Goal: Navigation & Orientation: Find specific page/section

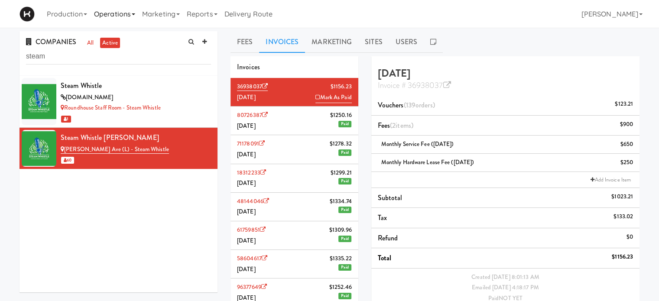
click at [114, 12] on link "Operations" at bounding box center [115, 14] width 48 height 28
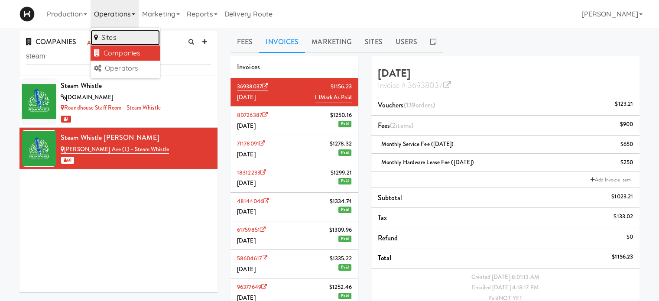
click at [122, 37] on link "Sites" at bounding box center [125, 38] width 69 height 16
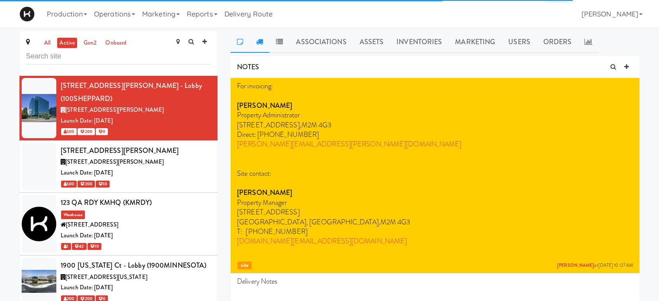
click at [262, 45] on link at bounding box center [260, 42] width 20 height 22
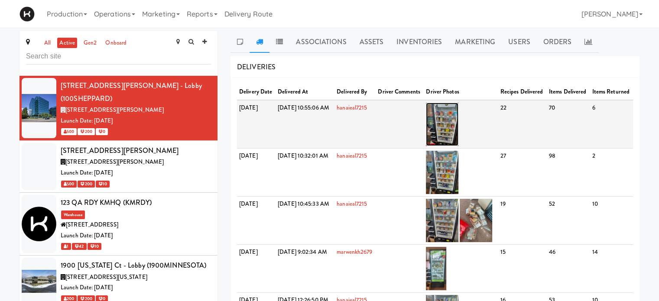
click at [459, 137] on img at bounding box center [442, 124] width 33 height 43
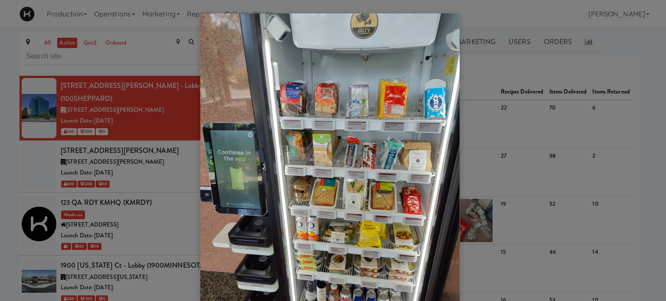
click at [512, 65] on div at bounding box center [333, 150] width 666 height 301
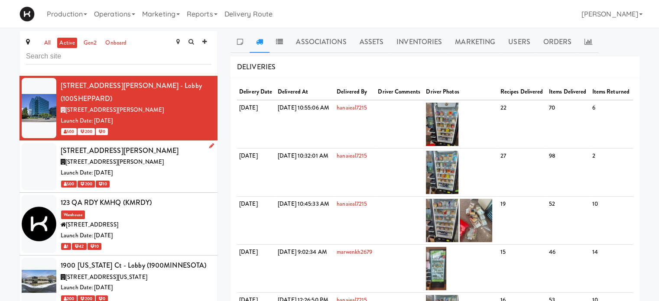
click at [178, 168] on div "Launch Date: [DATE]" at bounding box center [136, 173] width 150 height 11
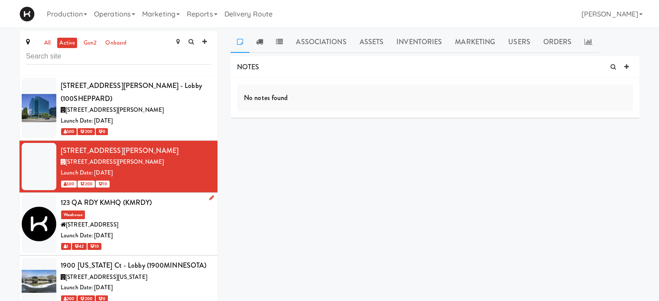
click at [169, 204] on div "123 QA RDY KMHQ (KMRDY) Warehouse [STREET_ADDRESS] Date: [DATE] 1 42 10" at bounding box center [136, 223] width 150 height 55
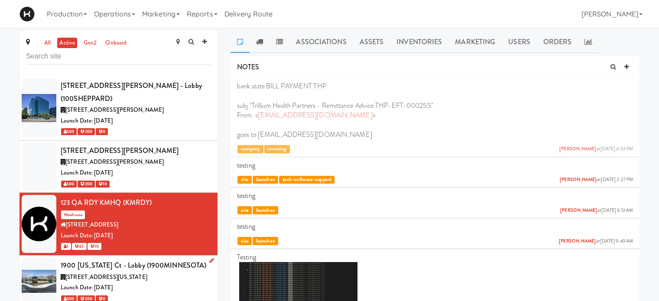
click at [170, 283] on div "Launch Date: [DATE]" at bounding box center [136, 288] width 150 height 11
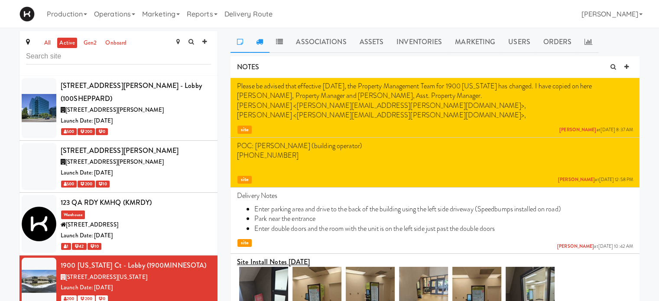
click at [263, 44] on link at bounding box center [260, 42] width 20 height 22
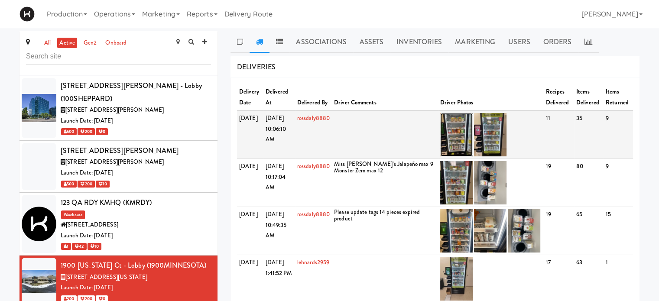
click at [456, 130] on img at bounding box center [456, 134] width 33 height 43
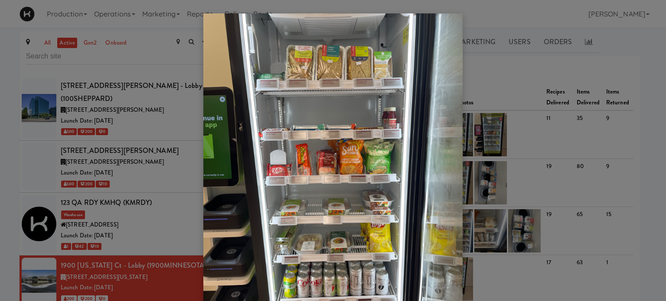
click at [510, 84] on div at bounding box center [333, 150] width 666 height 301
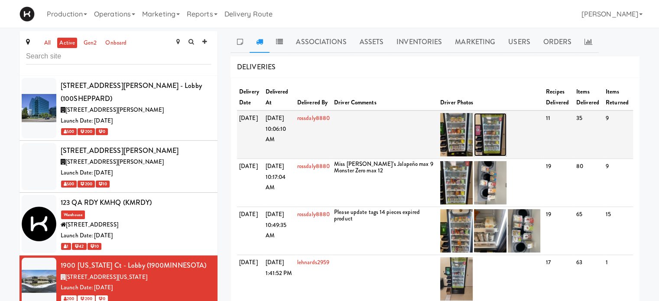
click at [496, 128] on img at bounding box center [490, 134] width 33 height 43
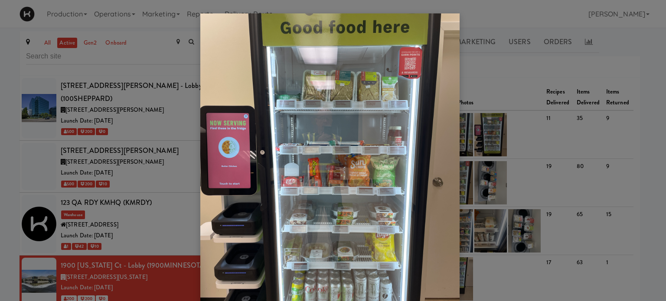
click at [518, 69] on div at bounding box center [333, 150] width 666 height 301
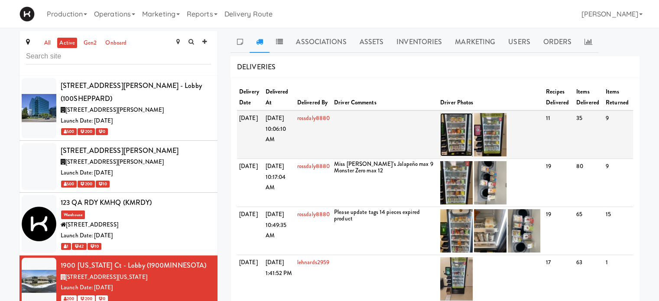
click at [456, 134] on img at bounding box center [456, 134] width 33 height 43
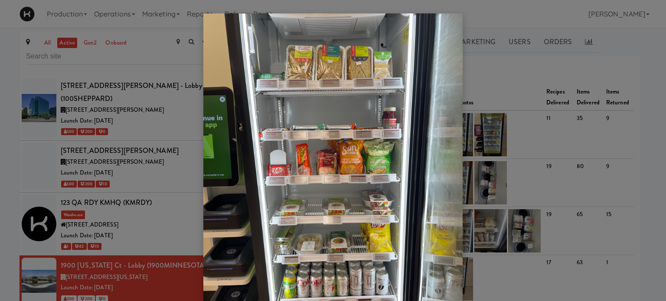
click at [500, 62] on div at bounding box center [333, 150] width 666 height 301
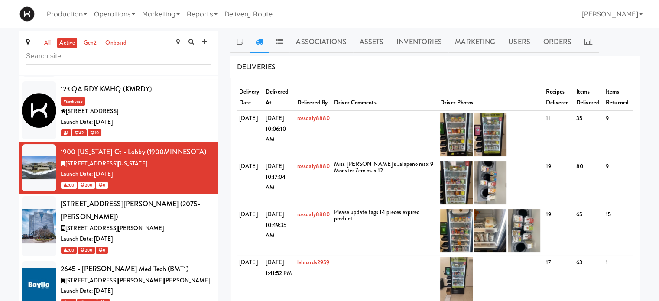
scroll to position [127, 0]
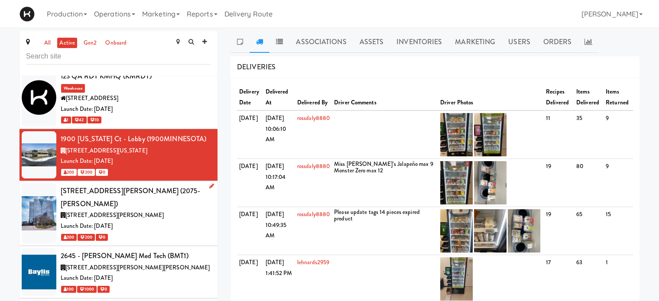
click at [176, 210] on div "[STREET_ADDRESS][PERSON_NAME]" at bounding box center [136, 215] width 150 height 11
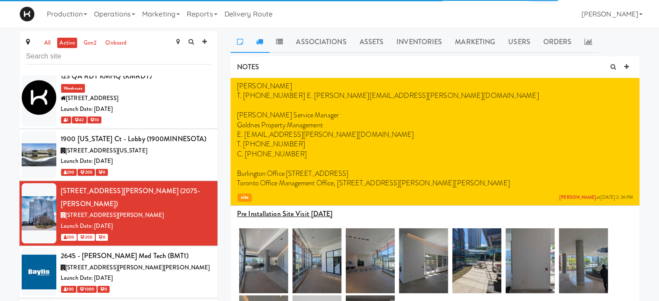
click at [263, 40] on icon at bounding box center [259, 41] width 7 height 7
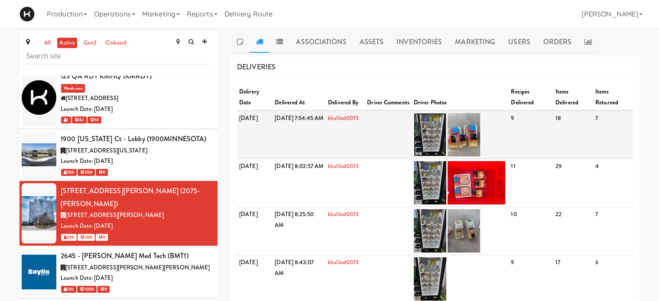
click at [441, 130] on img at bounding box center [430, 134] width 33 height 43
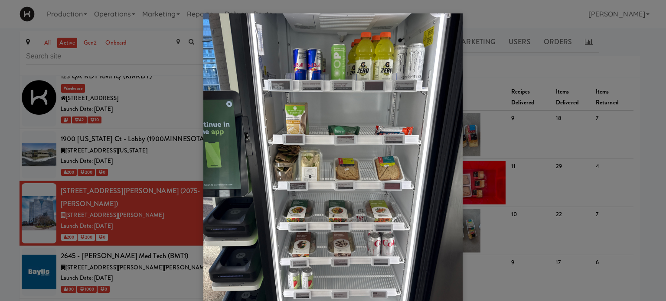
click at [152, 246] on div at bounding box center [333, 150] width 666 height 301
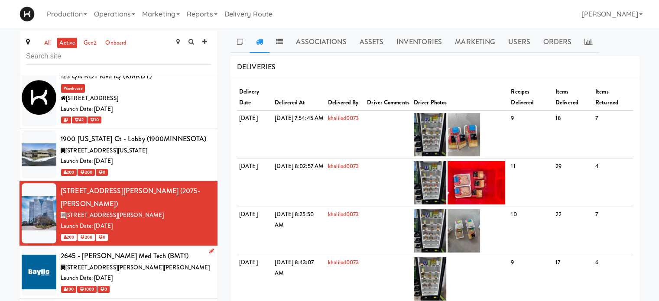
click at [170, 284] on div "100 1000 0" at bounding box center [136, 289] width 150 height 11
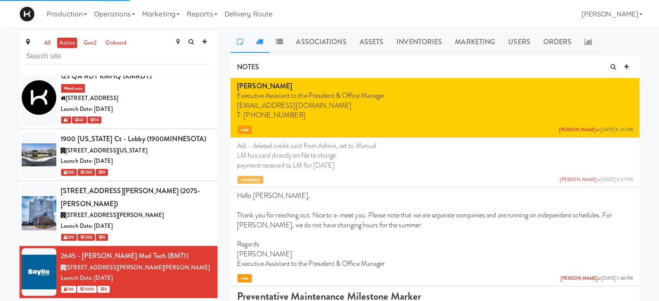
click at [258, 38] on icon at bounding box center [259, 41] width 7 height 7
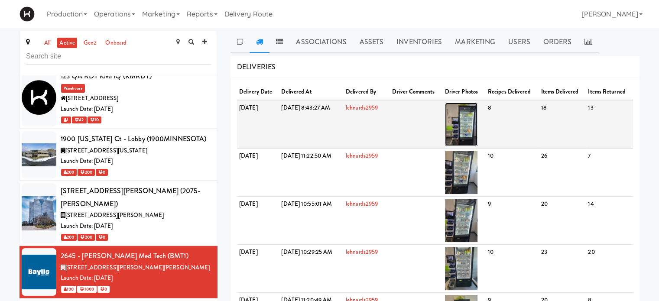
click at [478, 145] on img at bounding box center [461, 124] width 33 height 43
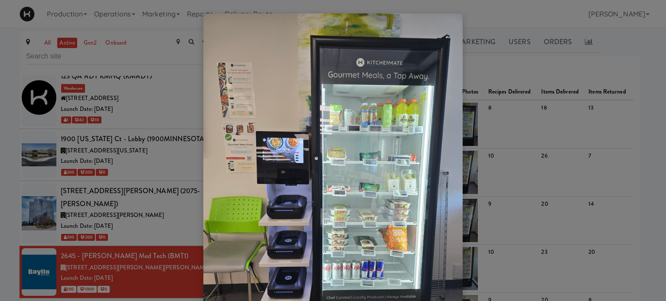
click at [495, 69] on div at bounding box center [333, 150] width 666 height 301
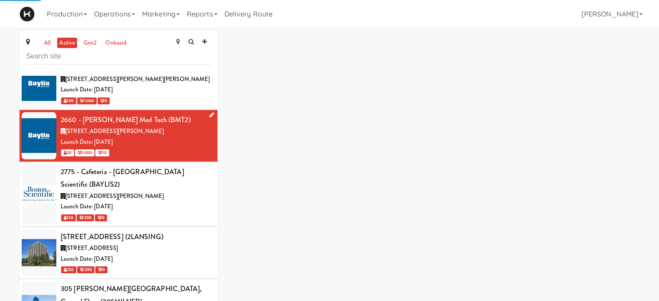
scroll to position [320, 0]
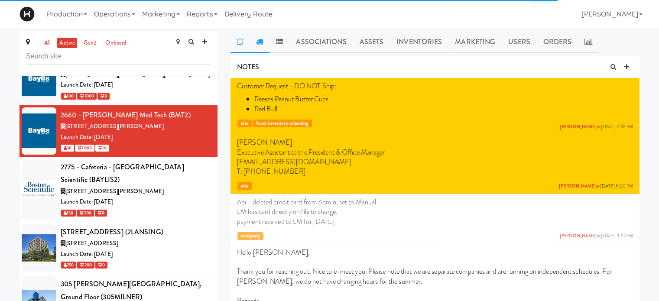
click at [257, 39] on icon at bounding box center [259, 41] width 7 height 7
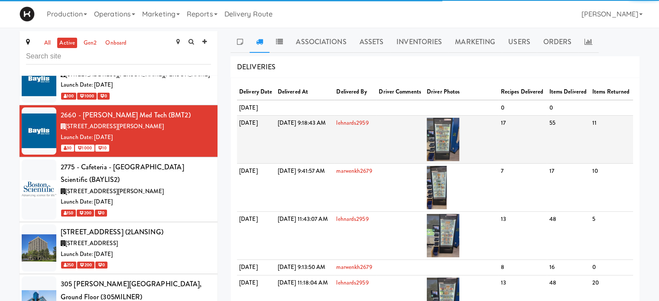
click at [487, 138] on td at bounding box center [462, 140] width 74 height 48
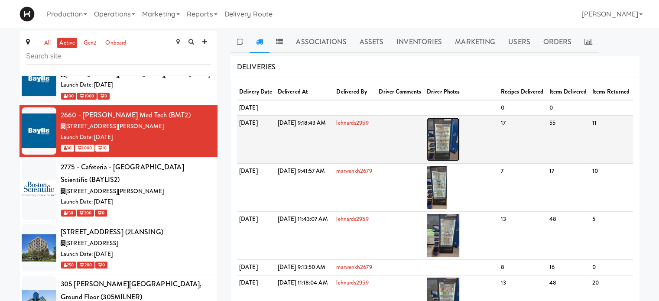
click at [460, 149] on img at bounding box center [443, 139] width 33 height 43
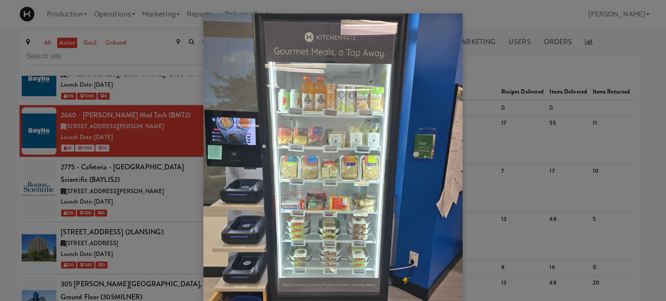
click at [490, 68] on div at bounding box center [333, 150] width 666 height 301
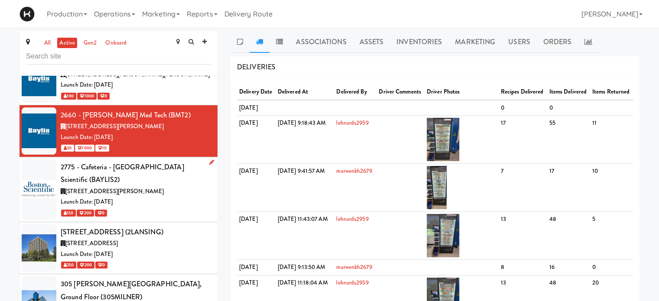
click at [183, 208] on div "150 200 0" at bounding box center [136, 213] width 150 height 11
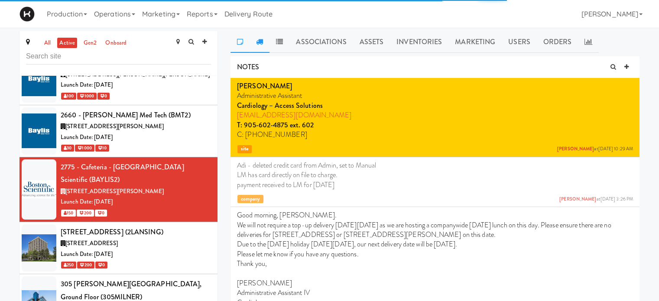
click at [264, 39] on link at bounding box center [260, 42] width 20 height 22
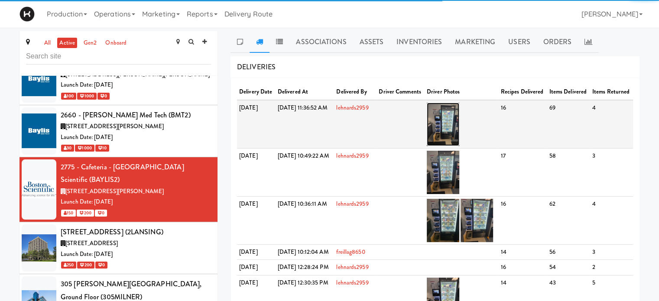
click at [460, 131] on img at bounding box center [443, 124] width 33 height 43
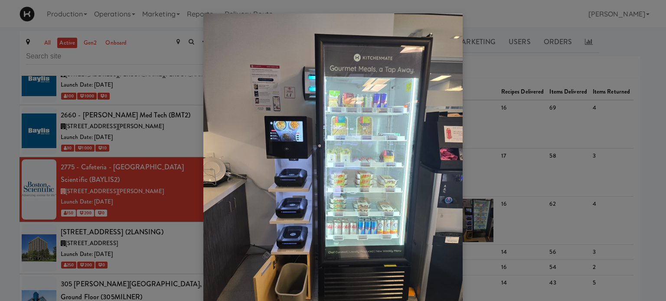
click at [492, 73] on div at bounding box center [333, 150] width 666 height 301
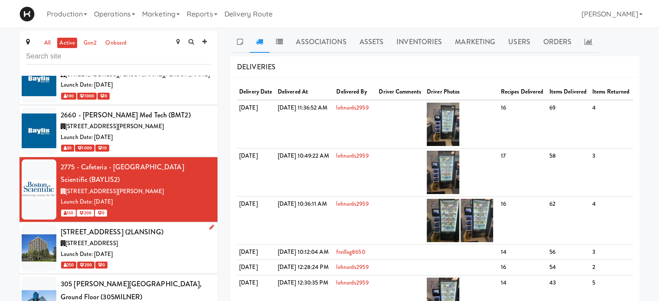
click at [113, 226] on div "[STREET_ADDRESS] (2LANSING)" at bounding box center [136, 232] width 150 height 13
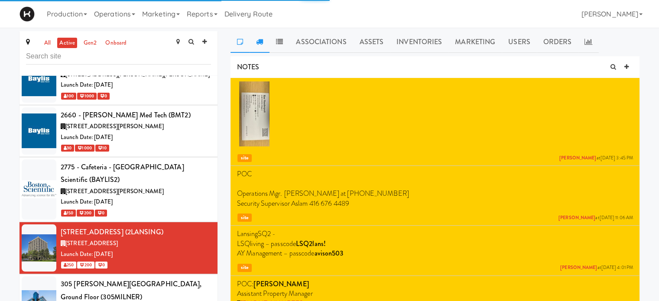
click at [263, 43] on link at bounding box center [260, 42] width 20 height 22
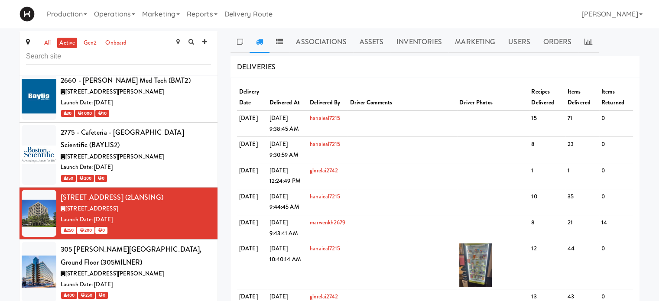
scroll to position [375, 0]
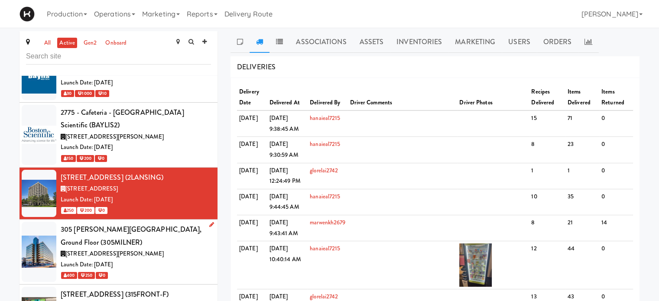
click at [187, 249] on div "[STREET_ADDRESS][PERSON_NAME]" at bounding box center [136, 254] width 150 height 11
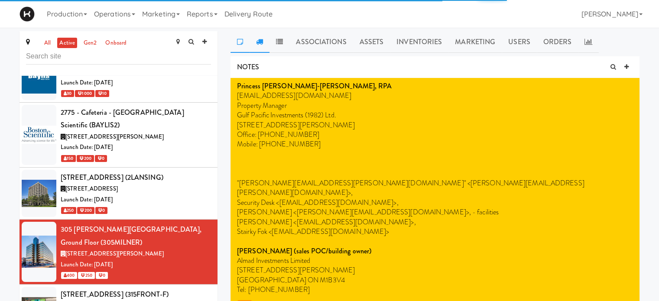
click at [262, 37] on link at bounding box center [260, 42] width 20 height 22
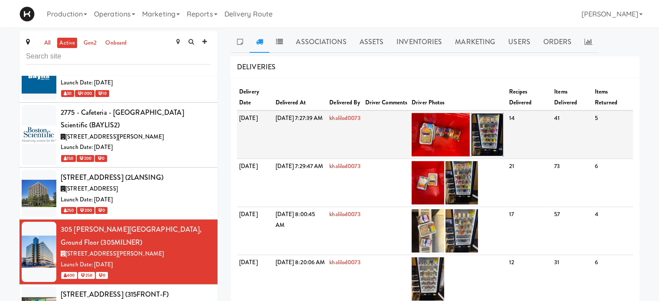
click at [504, 127] on img at bounding box center [487, 134] width 33 height 43
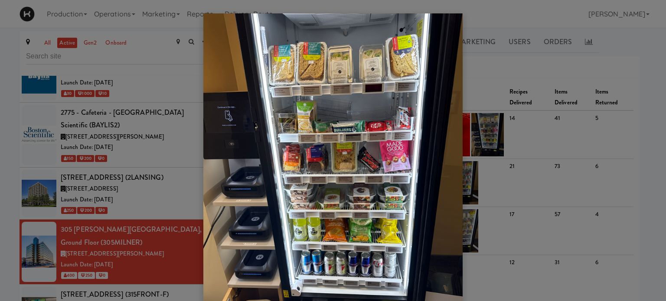
click at [161, 270] on div at bounding box center [333, 150] width 666 height 301
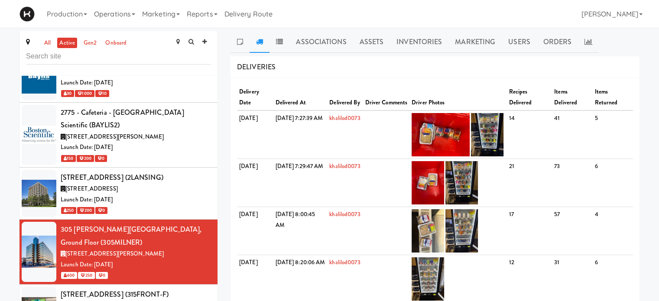
click at [161, 301] on div "[STREET_ADDRESS]" at bounding box center [136, 306] width 150 height 11
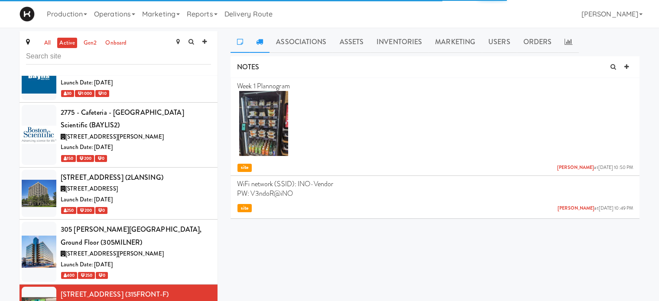
click at [262, 41] on icon at bounding box center [259, 41] width 7 height 7
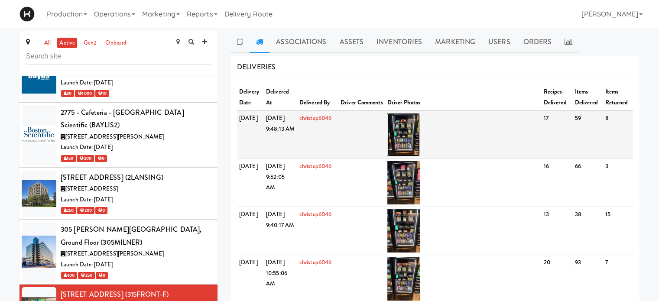
click at [413, 132] on img at bounding box center [404, 134] width 33 height 43
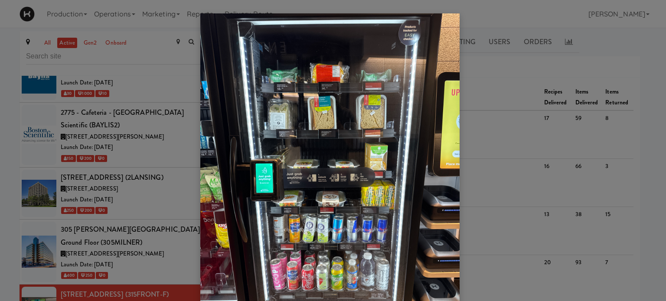
click at [486, 65] on div at bounding box center [333, 150] width 666 height 301
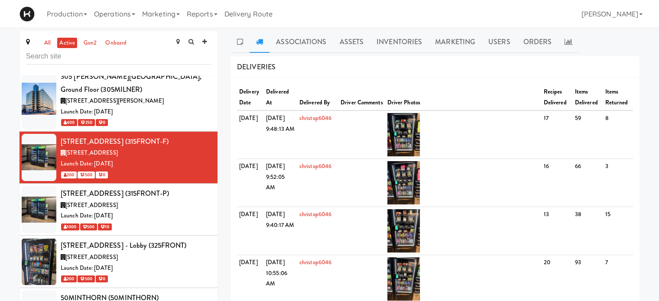
scroll to position [567, 0]
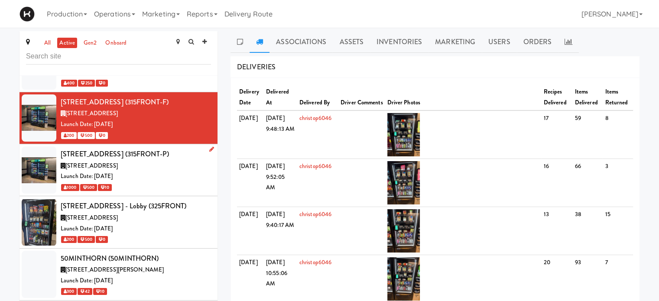
click at [167, 161] on div "[STREET_ADDRESS]" at bounding box center [136, 166] width 150 height 11
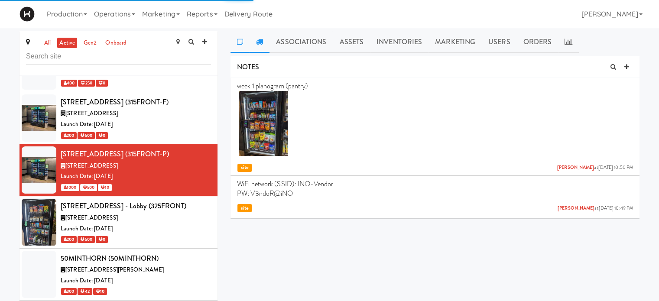
click at [262, 39] on icon at bounding box center [259, 41] width 7 height 7
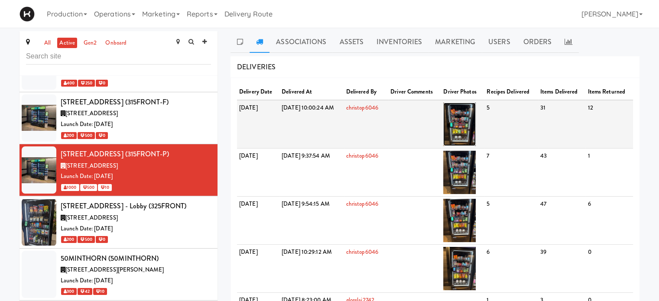
click at [476, 130] on img at bounding box center [459, 124] width 33 height 43
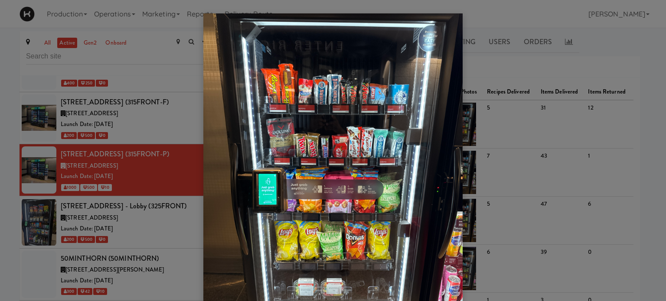
click at [167, 183] on div at bounding box center [333, 150] width 666 height 301
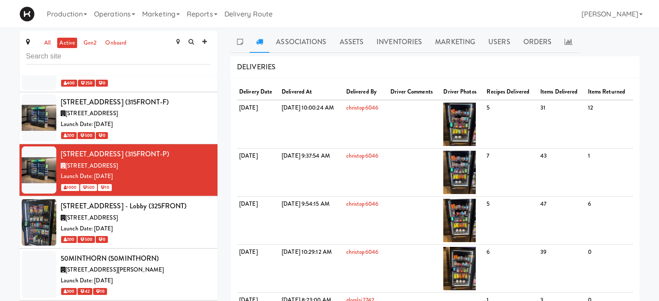
click at [167, 213] on div "[STREET_ADDRESS]" at bounding box center [136, 218] width 150 height 11
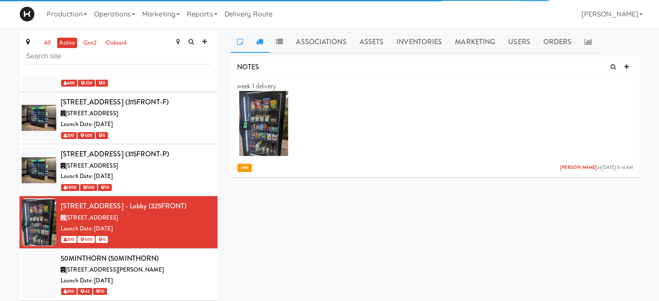
click at [258, 46] on link at bounding box center [260, 42] width 20 height 22
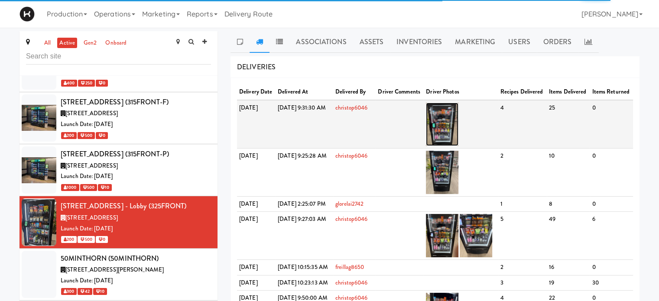
click at [459, 136] on img at bounding box center [442, 124] width 33 height 43
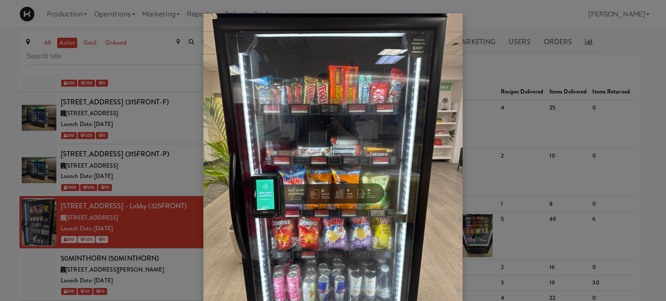
click at [165, 248] on div at bounding box center [333, 150] width 666 height 301
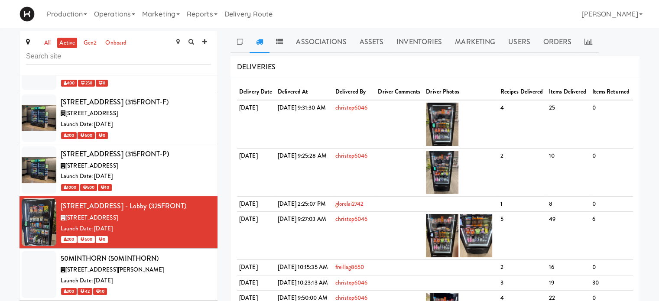
click at [165, 286] on div "300 42 10" at bounding box center [136, 291] width 150 height 11
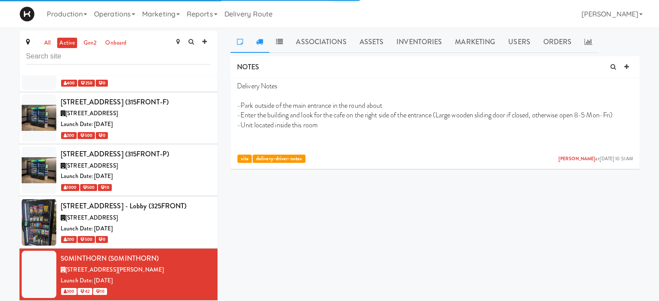
click at [255, 43] on link at bounding box center [260, 42] width 20 height 22
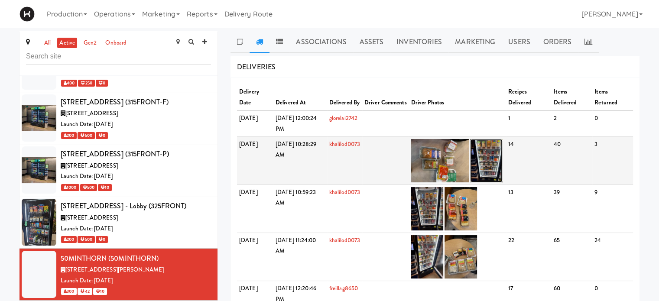
click at [503, 164] on img at bounding box center [486, 160] width 33 height 43
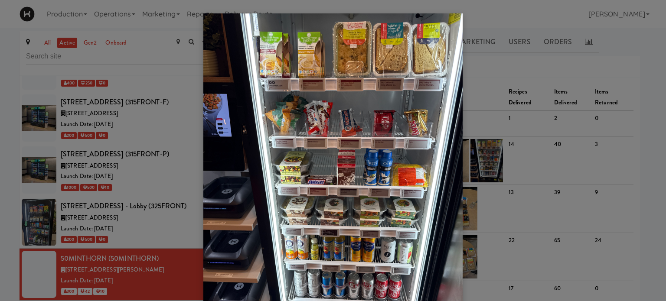
click at [163, 282] on div at bounding box center [333, 150] width 666 height 301
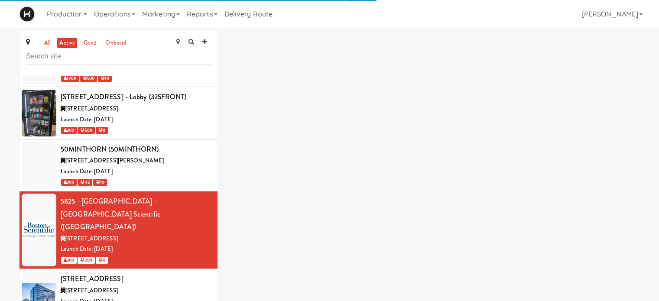
scroll to position [750, 0]
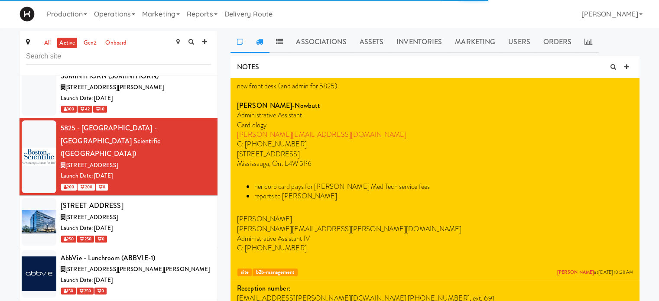
click at [258, 47] on link at bounding box center [260, 42] width 20 height 22
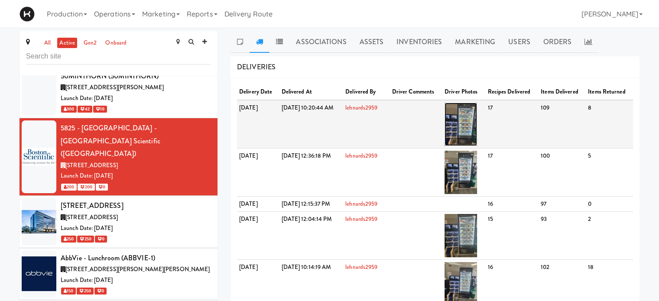
click at [477, 133] on img at bounding box center [461, 124] width 33 height 43
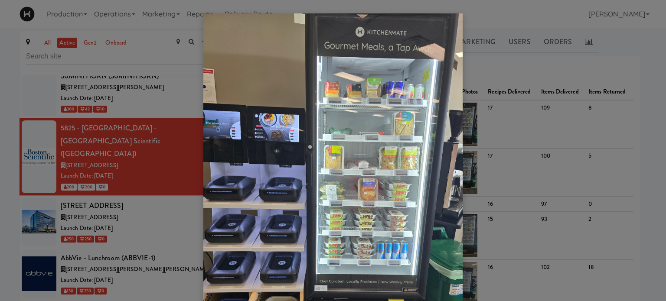
click at [166, 159] on div at bounding box center [333, 150] width 666 height 301
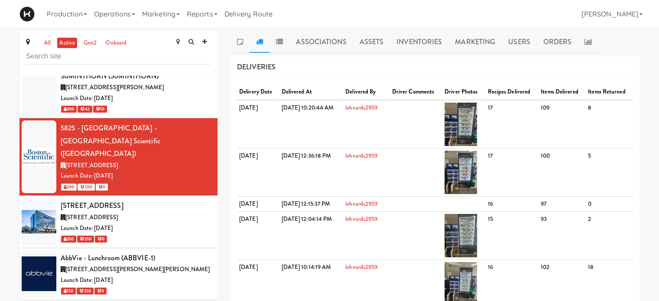
click at [166, 199] on div "[STREET_ADDRESS]" at bounding box center [136, 205] width 150 height 13
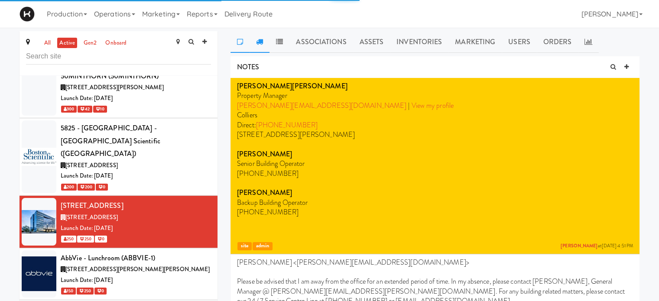
click at [264, 38] on link at bounding box center [260, 42] width 20 height 22
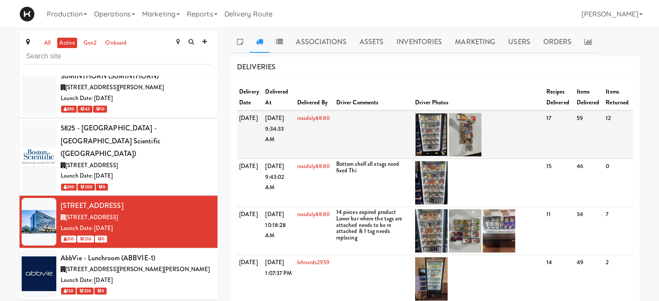
click at [440, 139] on img at bounding box center [431, 134] width 33 height 43
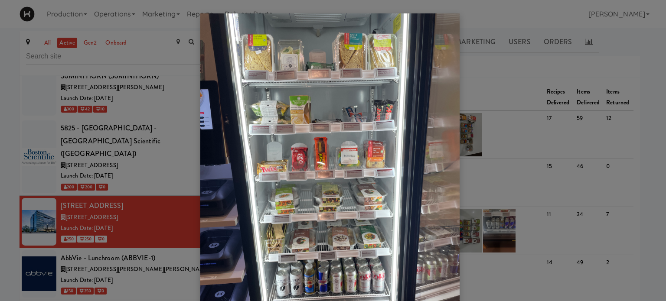
click at [176, 214] on div at bounding box center [333, 150] width 666 height 301
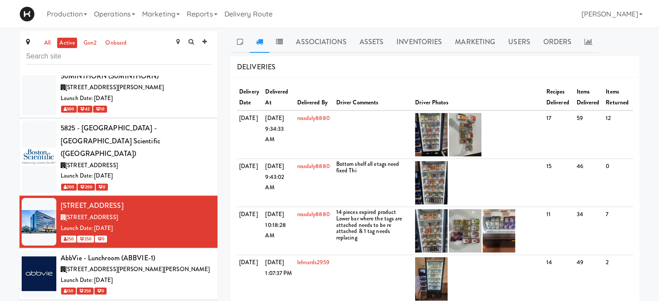
click at [176, 264] on div "[STREET_ADDRESS][PERSON_NAME][PERSON_NAME]" at bounding box center [136, 269] width 150 height 11
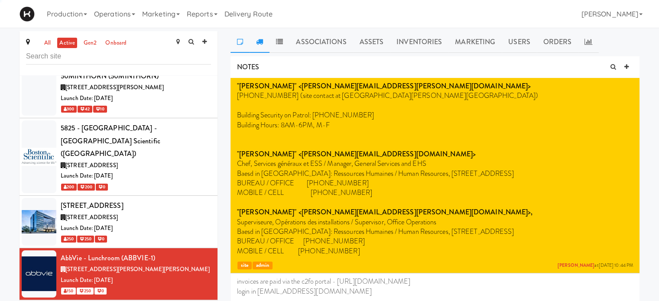
click at [259, 43] on icon at bounding box center [259, 41] width 7 height 7
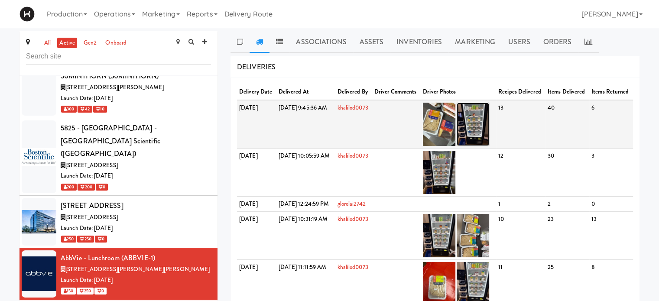
click at [489, 134] on img at bounding box center [473, 124] width 33 height 43
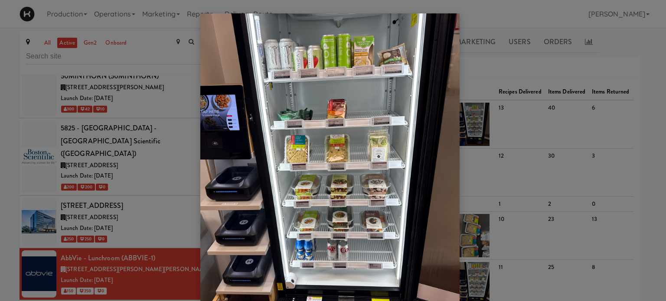
click at [135, 267] on div at bounding box center [333, 150] width 666 height 301
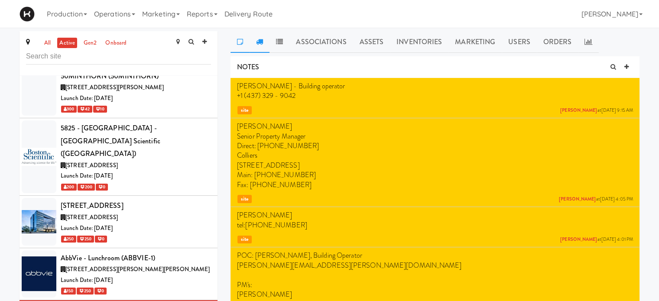
click at [261, 38] on icon at bounding box center [259, 41] width 7 height 7
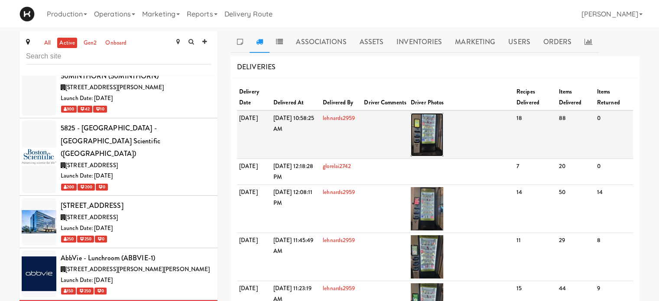
click at [443, 133] on img at bounding box center [427, 134] width 33 height 43
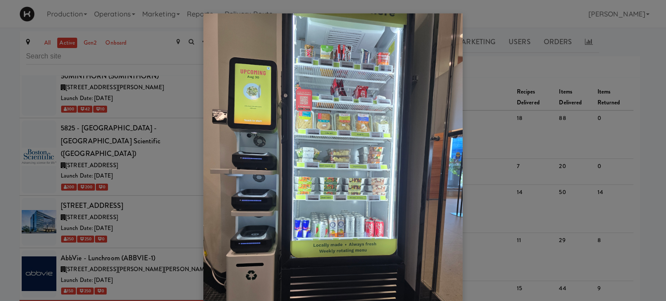
click at [515, 183] on div at bounding box center [333, 150] width 666 height 301
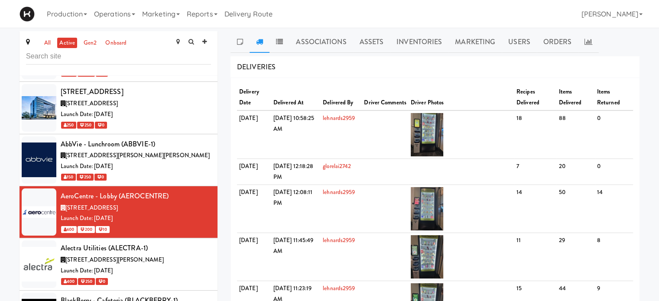
scroll to position [883, 0]
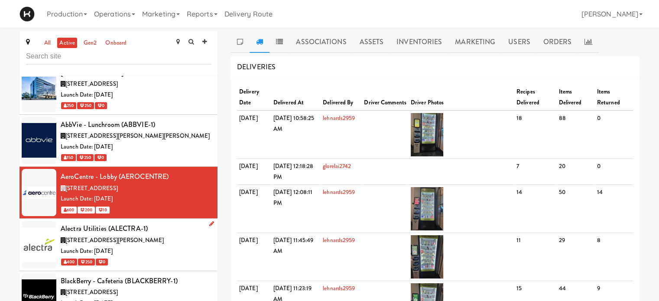
click at [142, 236] on span "[STREET_ADDRESS][PERSON_NAME]" at bounding box center [114, 240] width 98 height 8
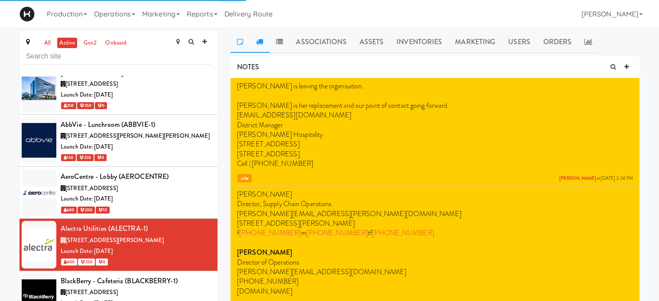
click at [258, 42] on icon at bounding box center [259, 41] width 7 height 7
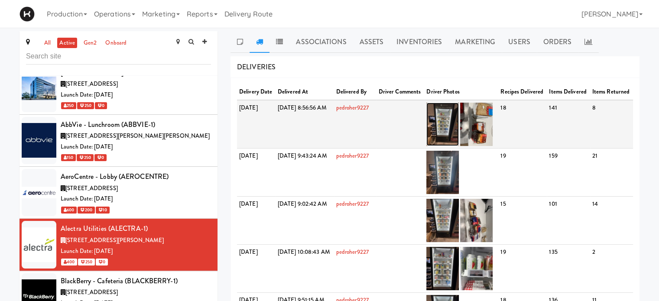
click at [459, 132] on img at bounding box center [443, 124] width 33 height 43
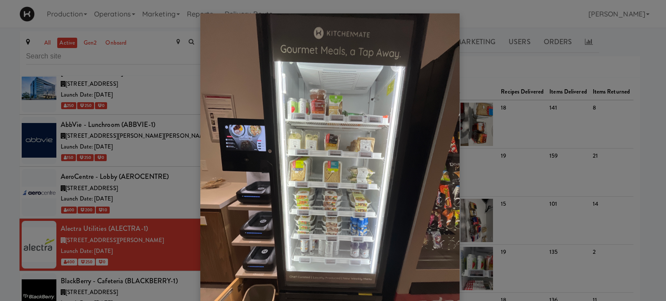
click at [152, 249] on div at bounding box center [333, 150] width 666 height 301
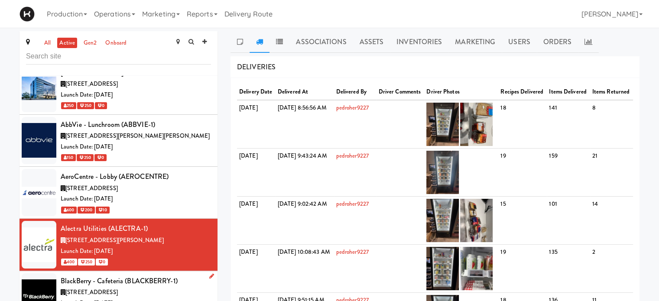
click at [170, 298] on div "Launch Date: [DATE]" at bounding box center [136, 303] width 150 height 11
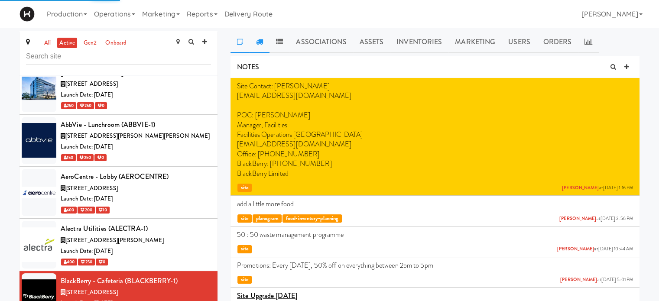
click at [262, 40] on icon at bounding box center [259, 41] width 7 height 7
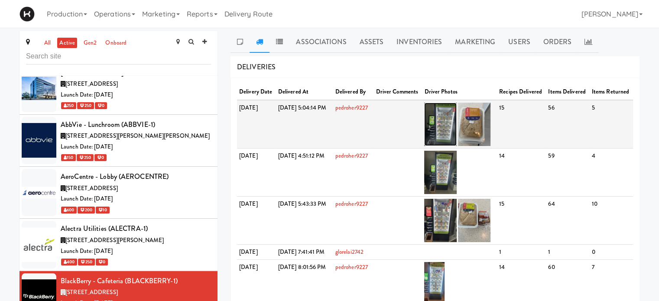
click at [457, 129] on img at bounding box center [440, 124] width 33 height 43
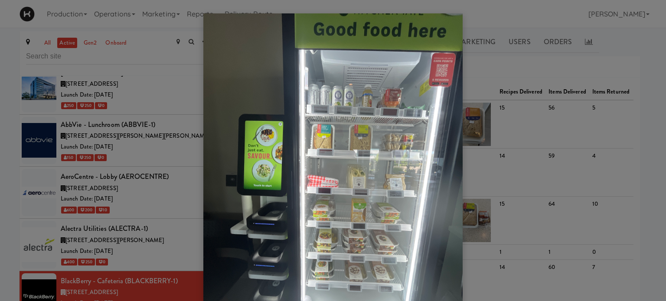
click at [191, 83] on div at bounding box center [333, 150] width 666 height 301
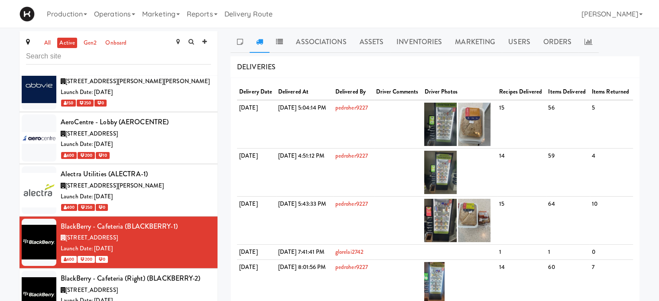
scroll to position [971, 0]
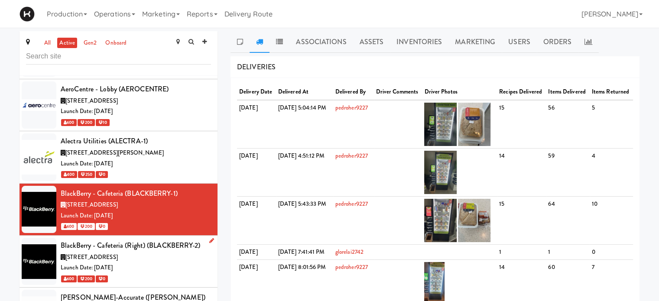
click at [184, 252] on div "[STREET_ADDRESS]" at bounding box center [136, 257] width 150 height 11
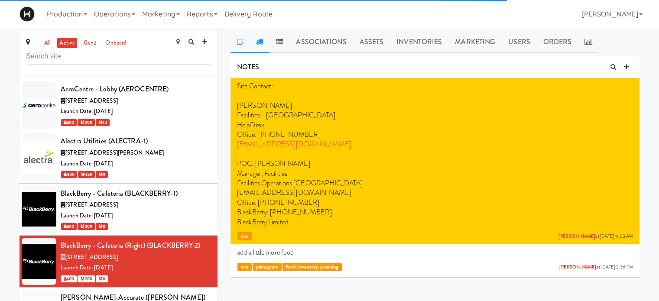
click at [261, 48] on link at bounding box center [260, 42] width 20 height 22
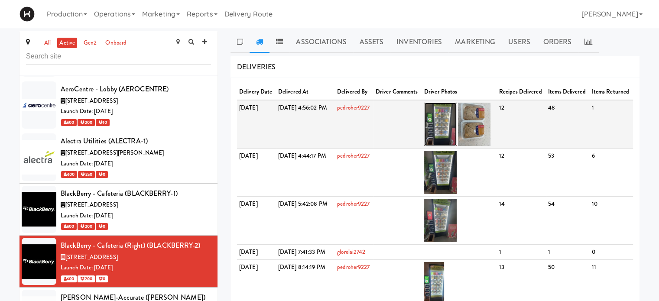
click at [454, 134] on img at bounding box center [440, 124] width 33 height 43
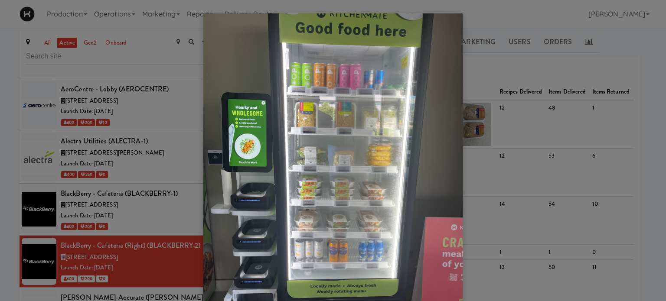
click at [198, 63] on div at bounding box center [333, 150] width 666 height 301
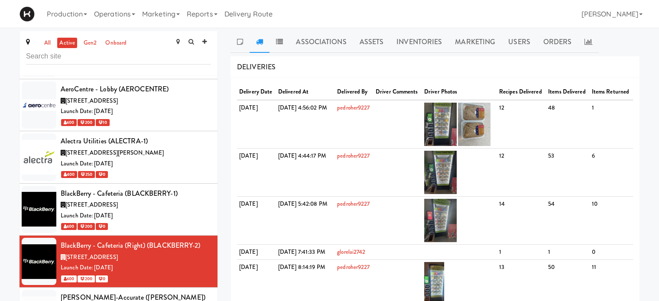
scroll to position [1038, 0]
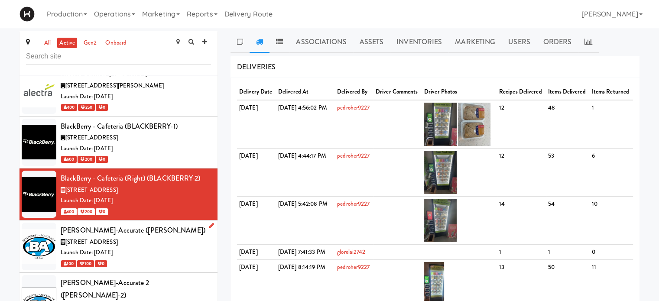
click at [191, 237] on div "[STREET_ADDRESS]" at bounding box center [136, 242] width 150 height 11
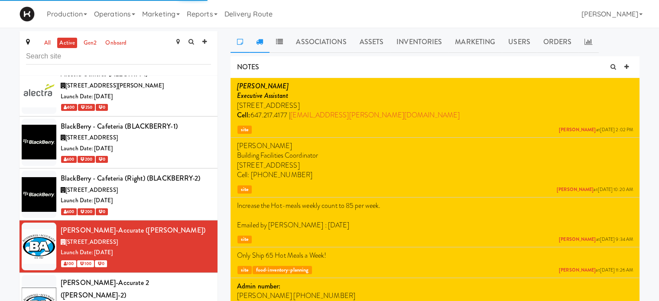
click at [261, 46] on link at bounding box center [260, 42] width 20 height 22
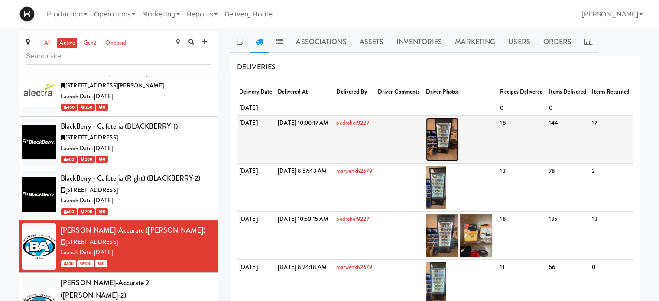
click at [459, 161] on img at bounding box center [442, 139] width 33 height 43
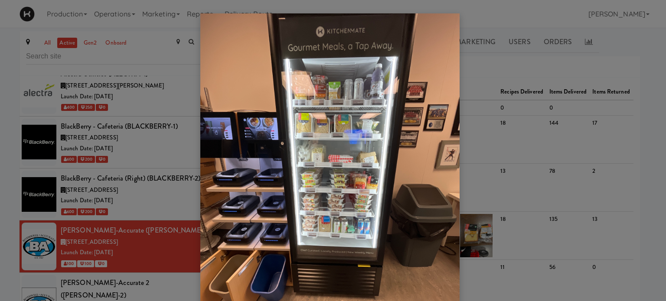
click at [171, 62] on div at bounding box center [333, 150] width 666 height 301
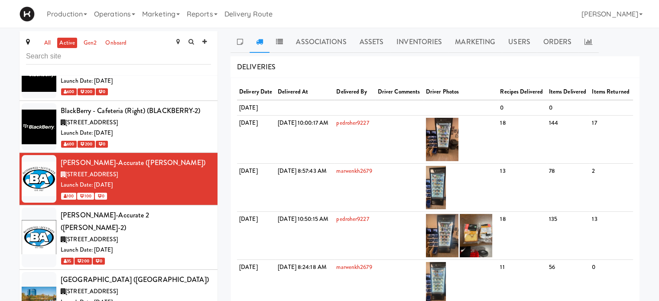
scroll to position [1112, 0]
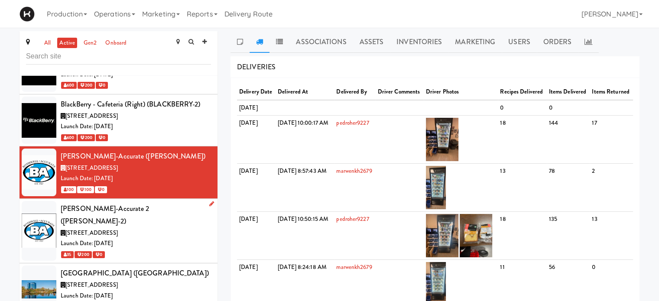
click at [185, 228] on div "[STREET_ADDRESS]" at bounding box center [136, 233] width 150 height 11
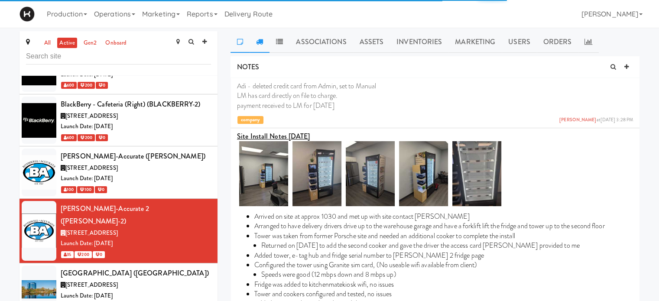
click at [260, 43] on icon at bounding box center [259, 41] width 7 height 7
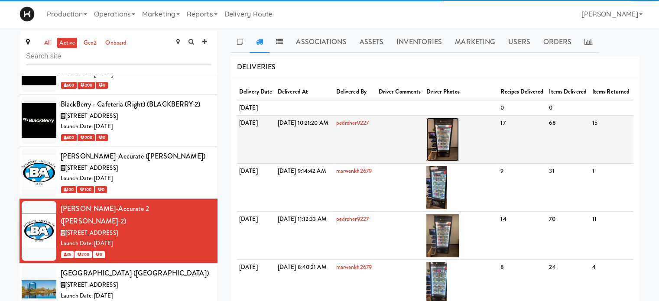
click at [459, 158] on img at bounding box center [443, 139] width 33 height 43
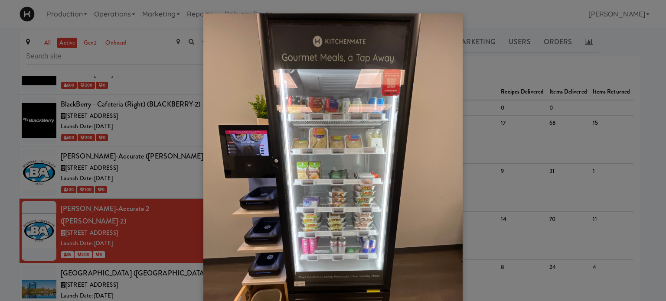
click at [155, 65] on div at bounding box center [333, 150] width 666 height 301
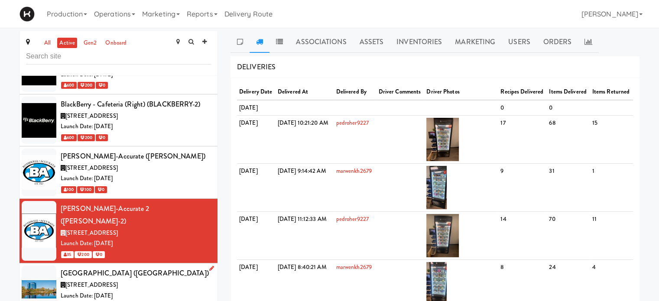
click at [152, 301] on div "250 200 0" at bounding box center [136, 306] width 150 height 11
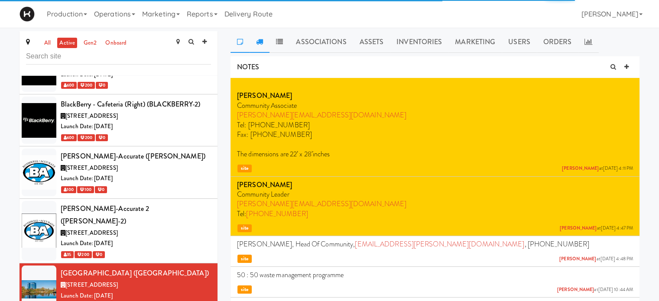
click at [258, 42] on icon at bounding box center [259, 41] width 7 height 7
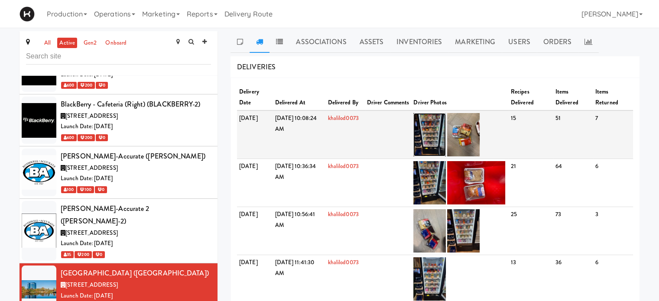
click at [440, 137] on img at bounding box center [430, 134] width 33 height 43
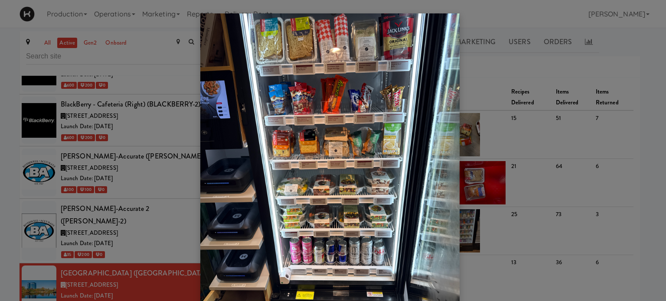
click at [500, 72] on div at bounding box center [333, 150] width 666 height 301
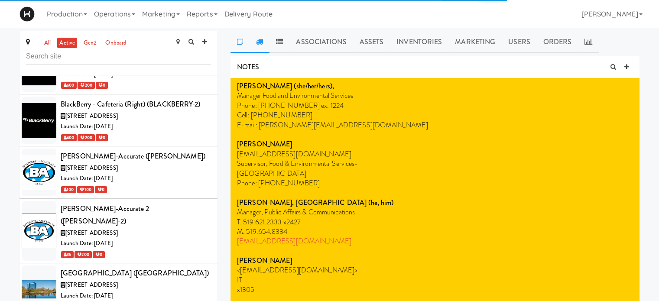
click at [259, 43] on icon at bounding box center [259, 41] width 7 height 7
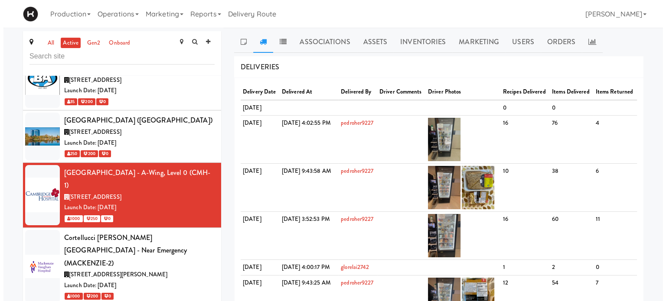
scroll to position [1318, 0]
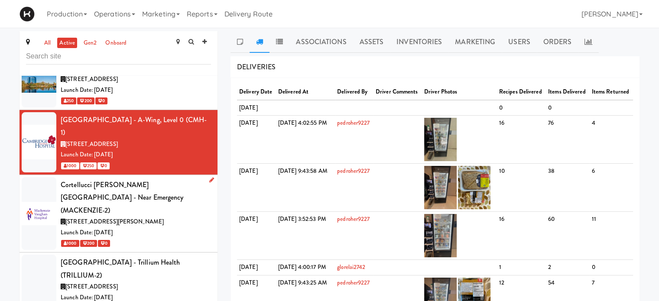
click at [186, 228] on div "Launch Date: [DATE]" at bounding box center [136, 233] width 150 height 11
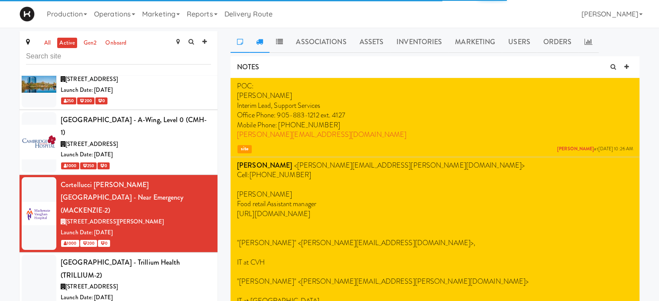
click at [259, 44] on icon at bounding box center [259, 41] width 7 height 7
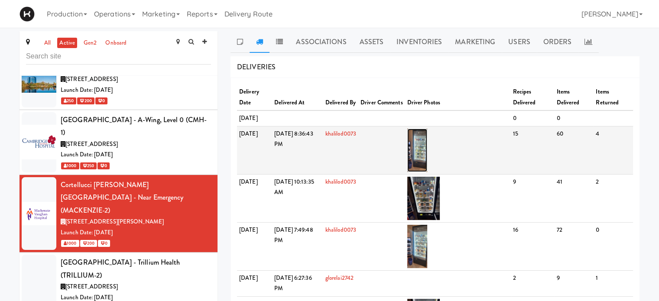
click at [428, 163] on img at bounding box center [418, 150] width 20 height 43
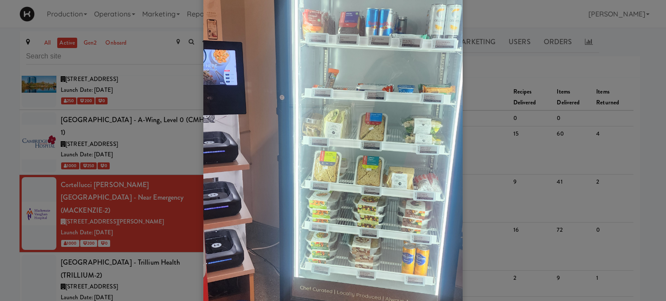
scroll to position [129, 0]
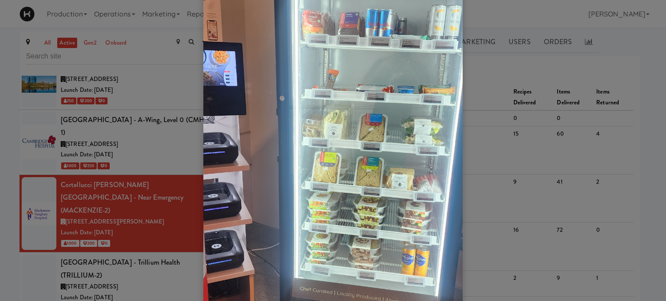
click at [172, 193] on div at bounding box center [333, 150] width 666 height 301
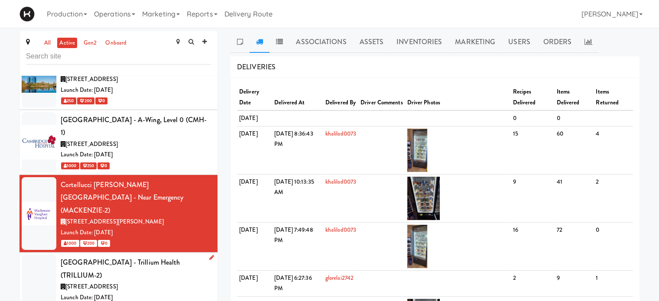
click at [173, 282] on div "[STREET_ADDRESS]" at bounding box center [136, 287] width 150 height 11
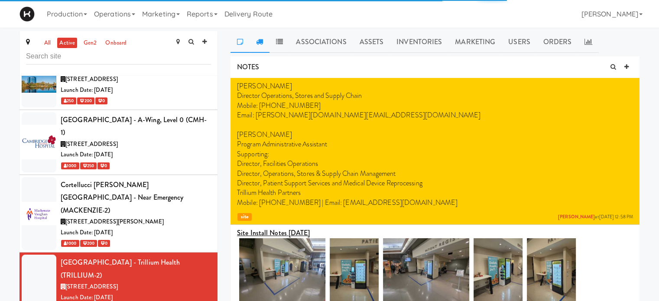
click at [261, 42] on icon at bounding box center [259, 41] width 7 height 7
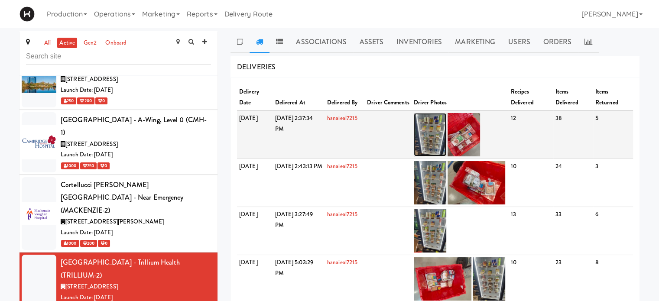
click at [443, 137] on img at bounding box center [430, 134] width 33 height 43
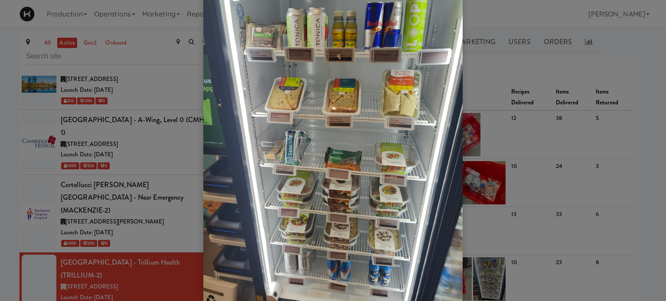
scroll to position [70, 0]
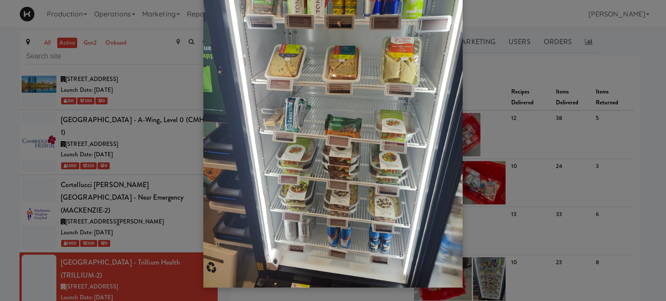
click at [147, 269] on div at bounding box center [333, 150] width 666 height 301
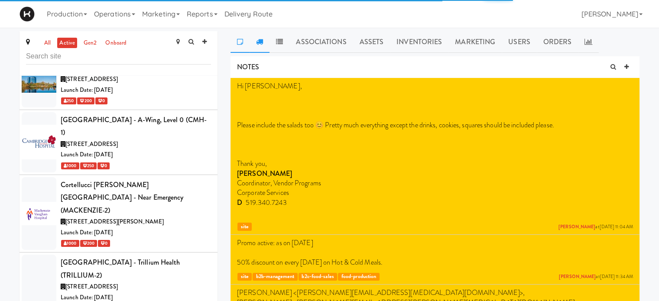
click at [262, 47] on link at bounding box center [260, 42] width 20 height 22
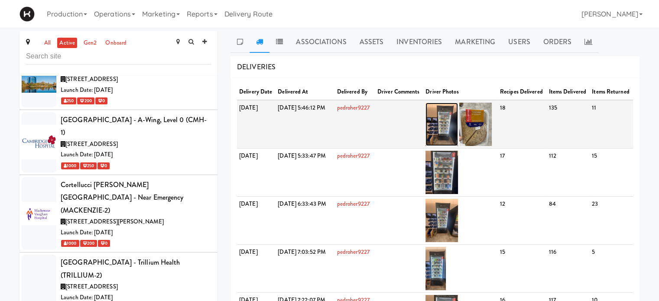
click at [458, 127] on img at bounding box center [442, 124] width 33 height 43
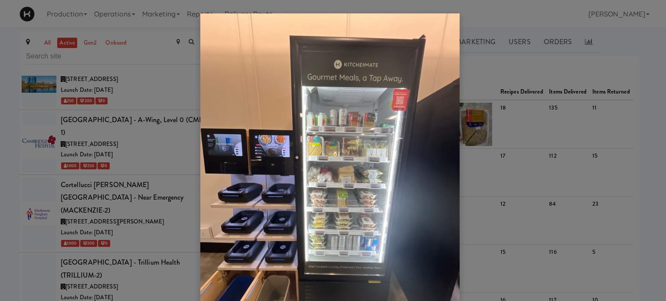
click at [491, 64] on div at bounding box center [333, 150] width 666 height 301
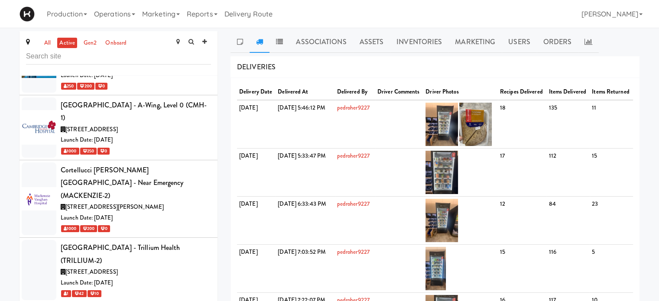
scroll to position [1359, 0]
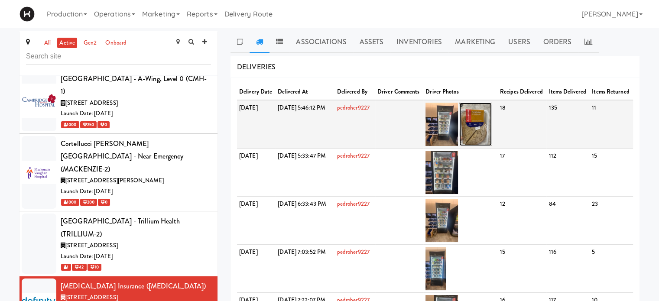
click at [492, 126] on img at bounding box center [476, 124] width 33 height 43
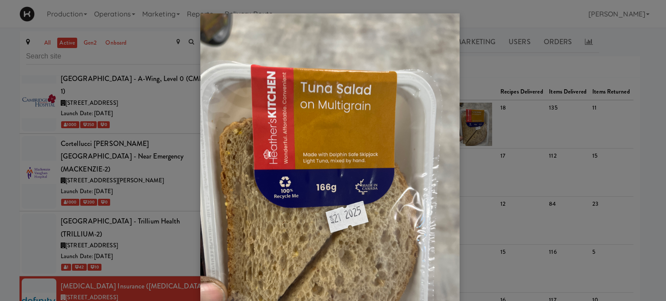
click at [489, 71] on div at bounding box center [333, 150] width 666 height 301
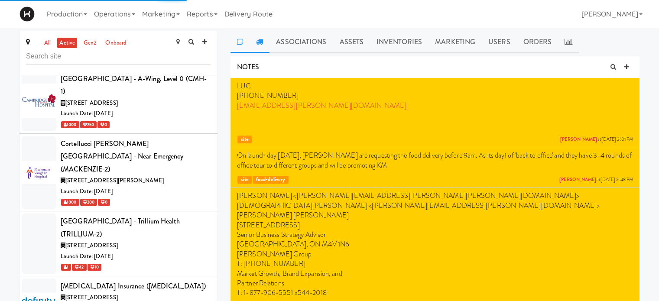
click at [261, 41] on icon at bounding box center [259, 41] width 7 height 7
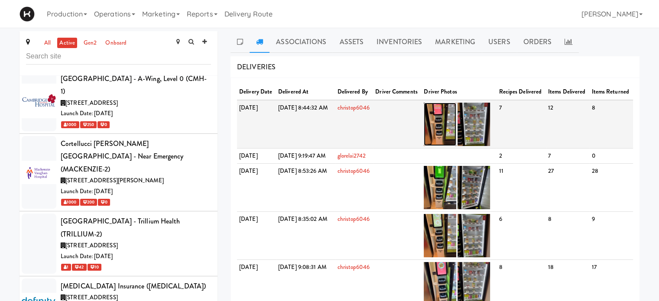
click at [456, 140] on img at bounding box center [440, 124] width 33 height 43
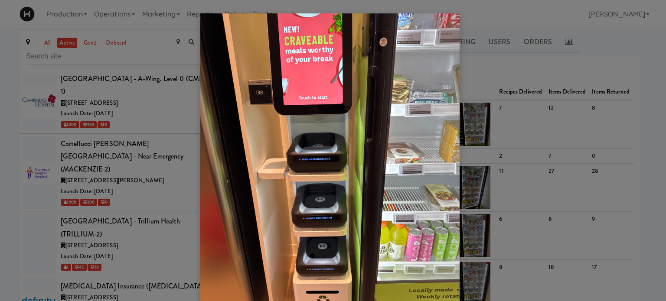
click at [503, 138] on div at bounding box center [333, 150] width 666 height 301
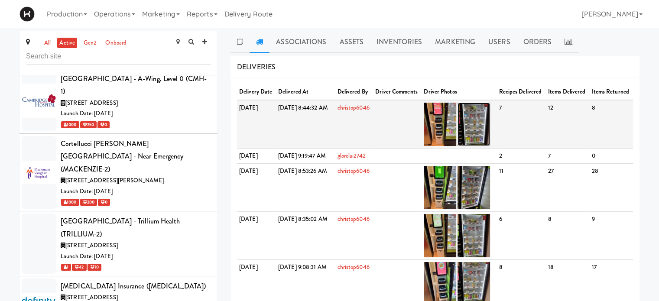
click at [490, 137] on img at bounding box center [474, 124] width 33 height 43
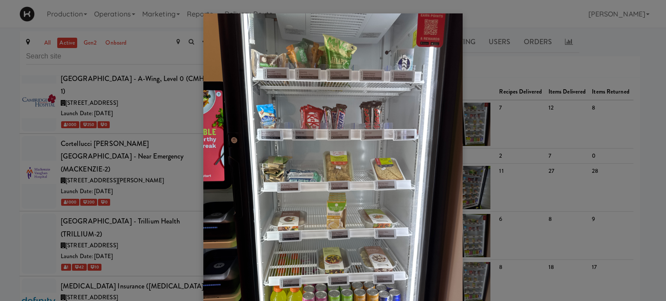
click at [501, 72] on div at bounding box center [333, 150] width 666 height 301
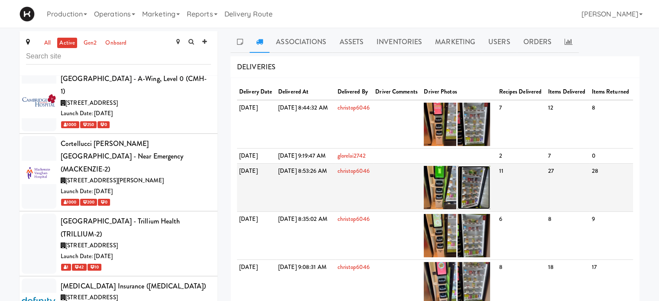
click at [490, 196] on img at bounding box center [474, 187] width 33 height 43
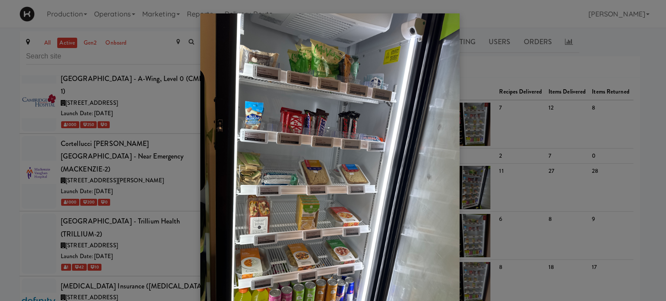
click at [541, 62] on div at bounding box center [333, 150] width 666 height 301
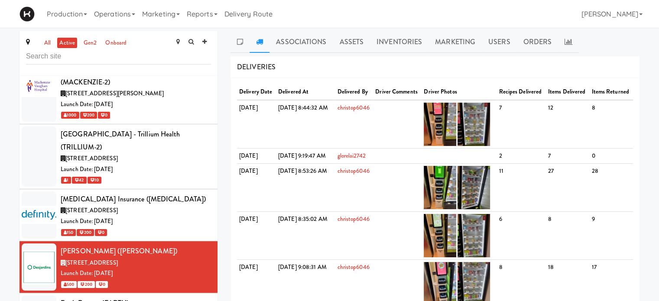
scroll to position [1492, 0]
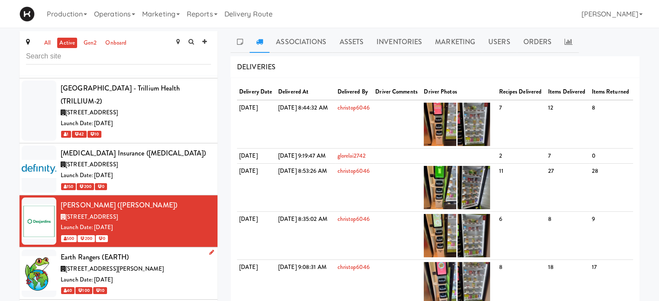
click at [173, 264] on div "[STREET_ADDRESS][PERSON_NAME]" at bounding box center [136, 269] width 150 height 11
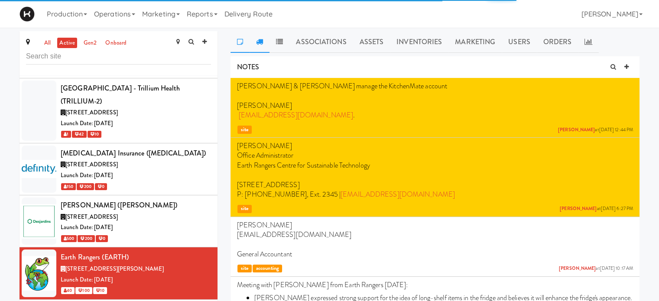
click at [257, 47] on link at bounding box center [260, 42] width 20 height 22
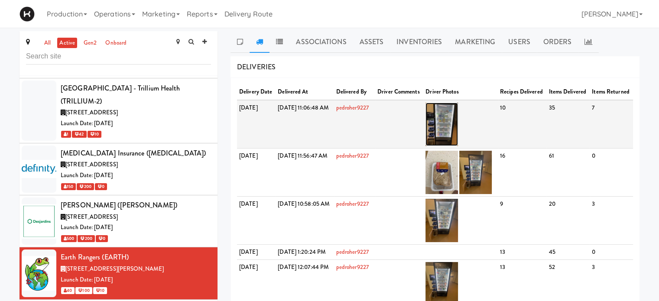
click at [458, 134] on img at bounding box center [442, 124] width 33 height 43
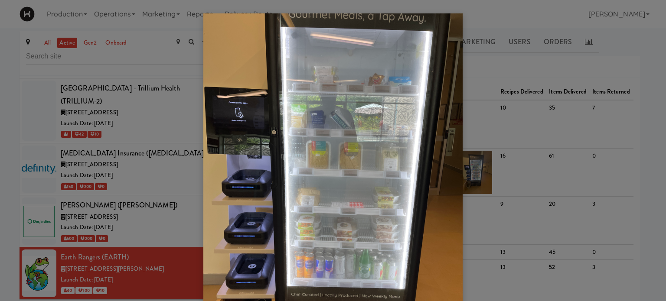
click at [503, 66] on div at bounding box center [333, 150] width 666 height 301
